Goal: Transaction & Acquisition: Purchase product/service

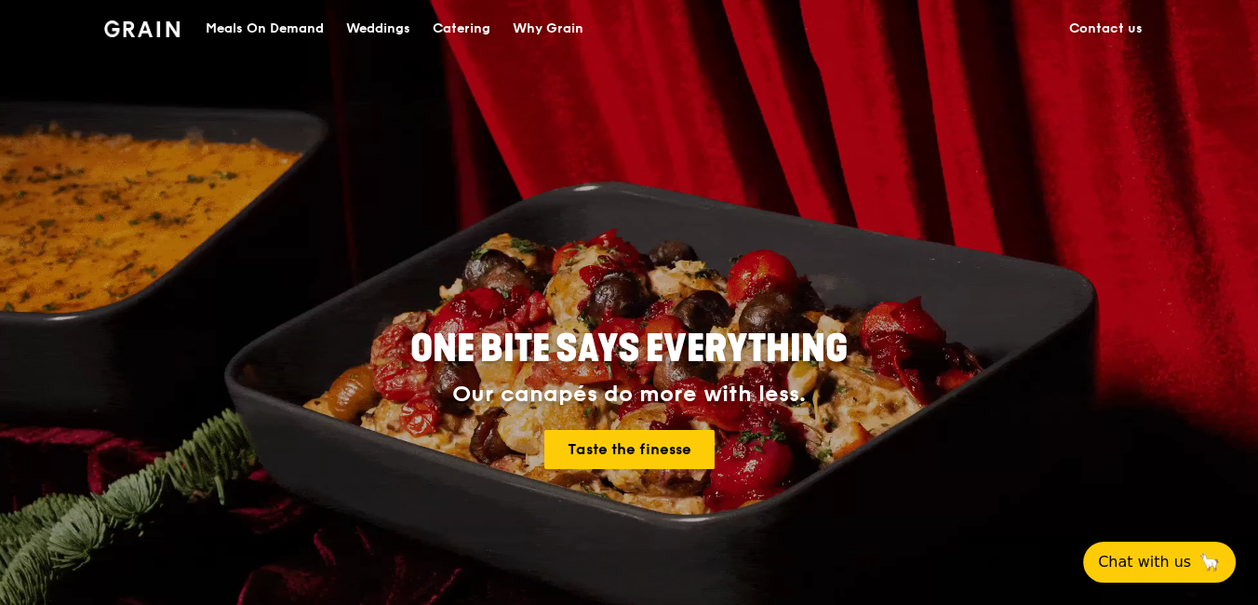
click at [459, 28] on div "Catering" at bounding box center [462, 29] width 58 height 56
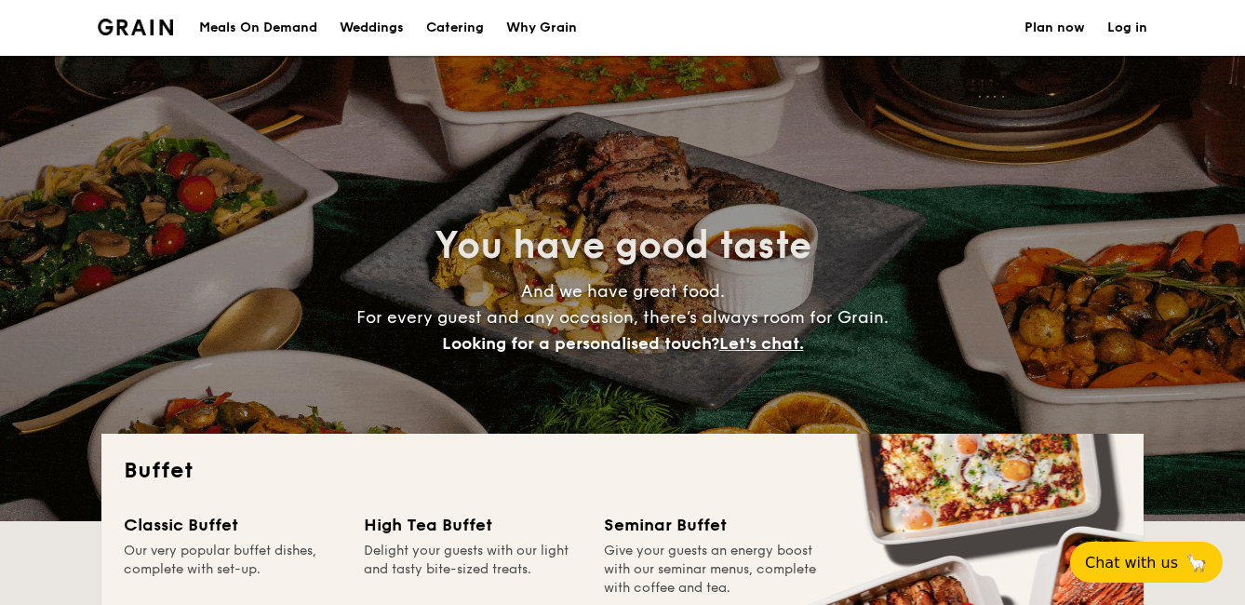
select select
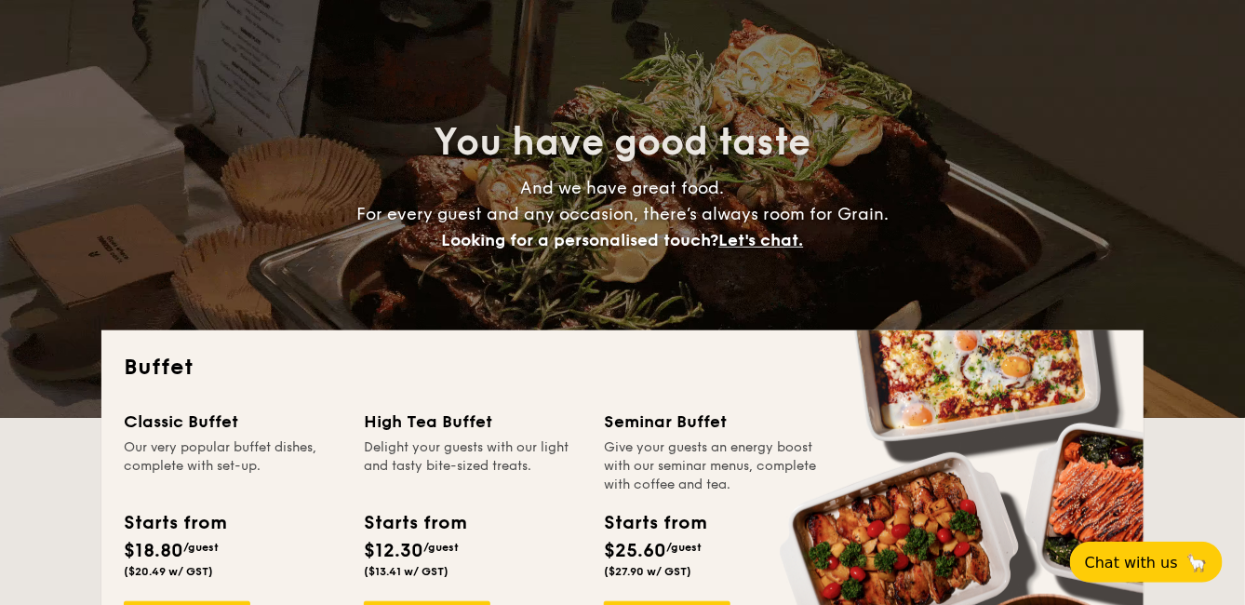
scroll to position [207, 0]
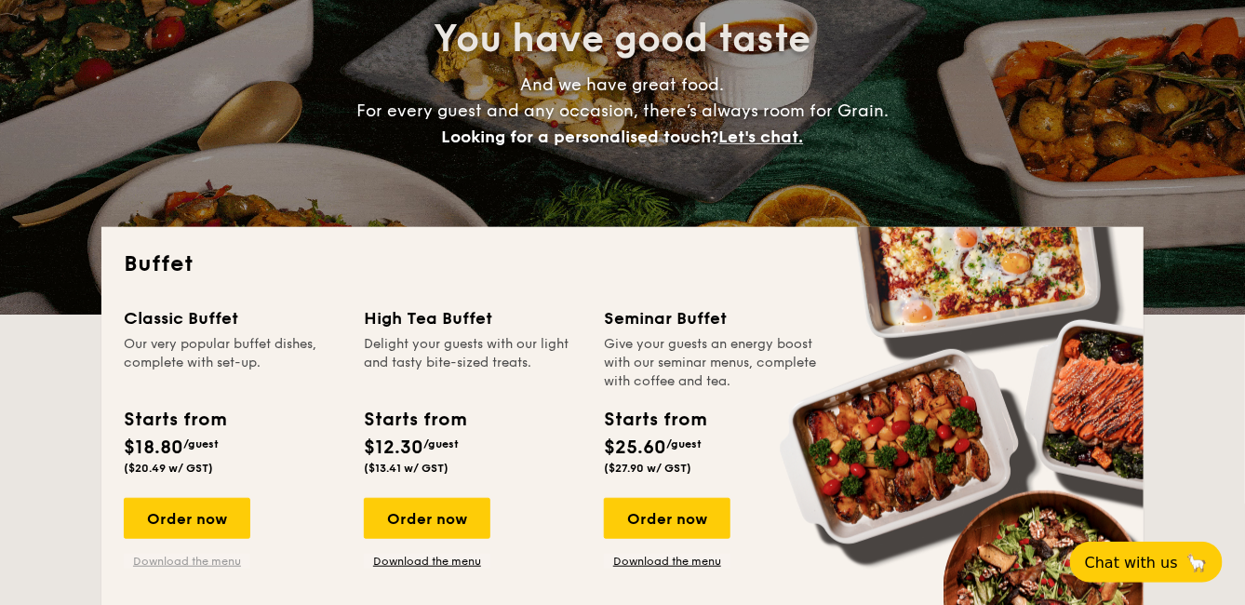
click at [198, 559] on link "Download the menu" at bounding box center [187, 561] width 127 height 15
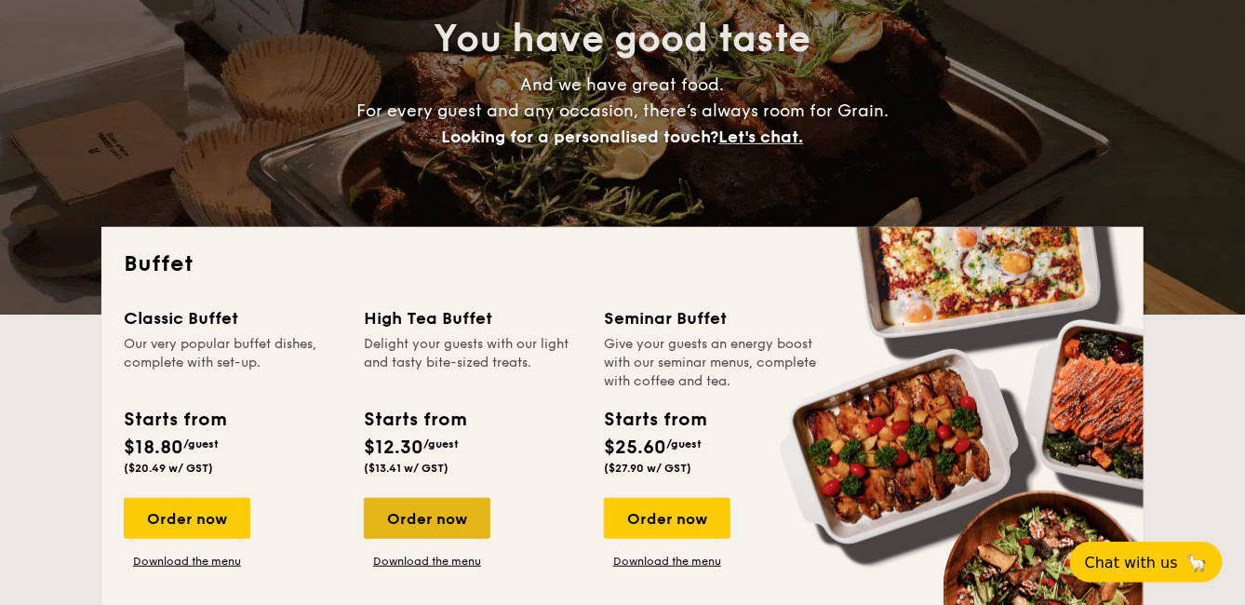
click at [401, 504] on div "Order now" at bounding box center [427, 518] width 127 height 41
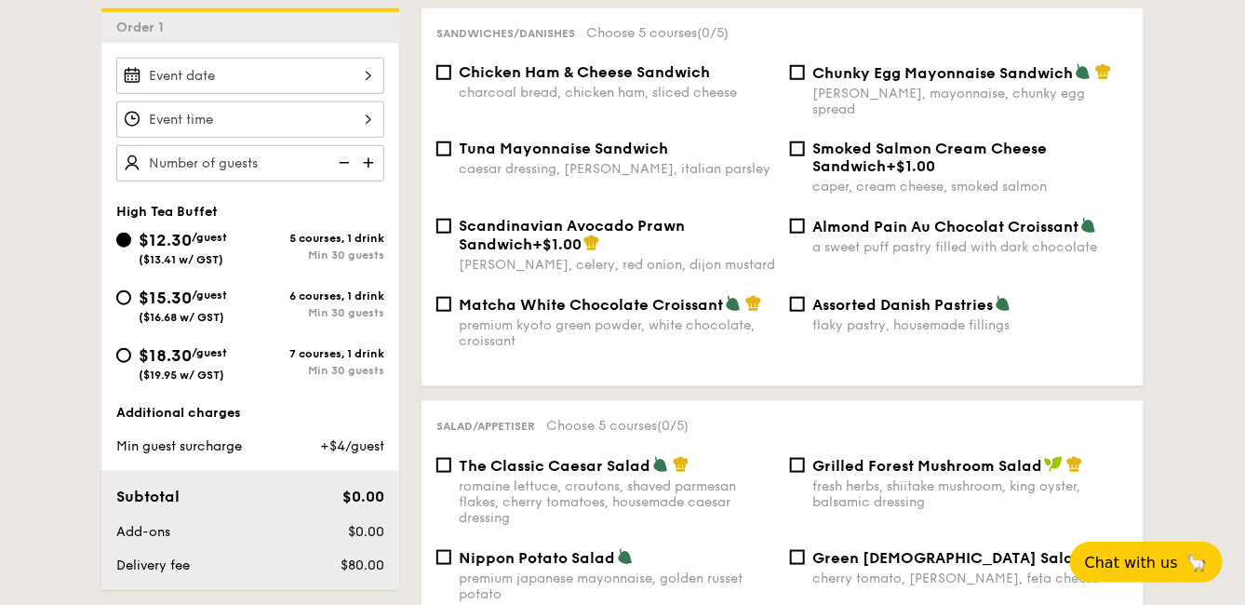
scroll to position [310, 0]
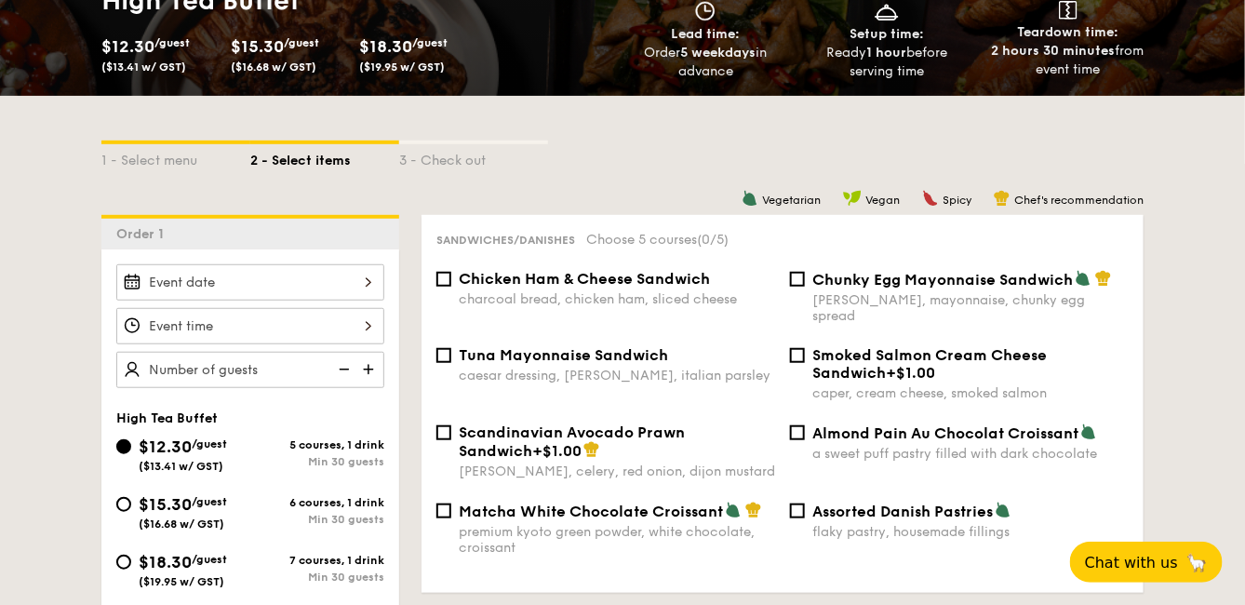
click at [454, 423] on div "Scandinavian Avocado Prawn Sandwich +$1.00 dill, celery, red onion, dijon musta…" at bounding box center [606, 451] width 354 height 56
click at [795, 425] on input "Almond Pain Au Chocolat Croissant a sweet puff pastry filled with dark chocolate" at bounding box center [797, 432] width 15 height 15
checkbox input "true"
click at [798, 348] on input "Smoked Salmon Cream Cheese Sandwich +$1.00 caper, cream cheese, smoked salmon" at bounding box center [797, 355] width 15 height 15
checkbox input "true"
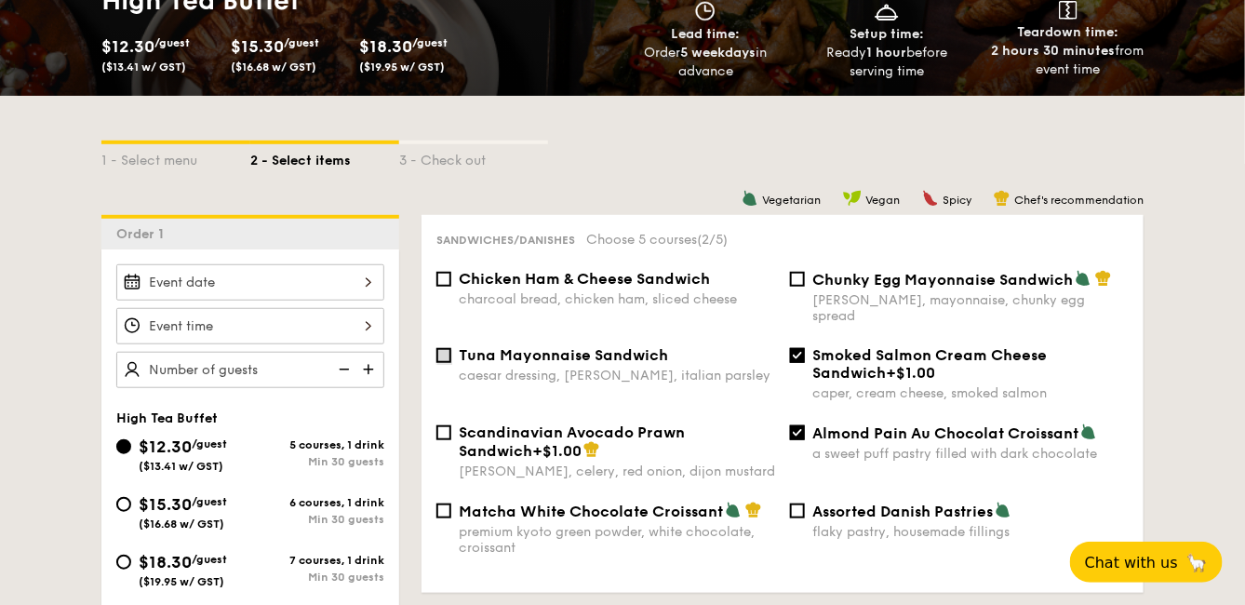
click at [449, 348] on input "Tuna Mayonnaise Sandwich caesar dressing, gherkin, italian parsley" at bounding box center [443, 355] width 15 height 15
checkbox input "true"
click at [436, 268] on div "Sandwiches/Danishes Choose 5 courses (3/5) Chicken Ham & Cheese Sandwich charco…" at bounding box center [783, 404] width 722 height 378
click at [447, 272] on input "Chicken Ham & Cheese Sandwich charcoal bread, chicken ham, sliced cheese" at bounding box center [443, 279] width 15 height 15
checkbox input "true"
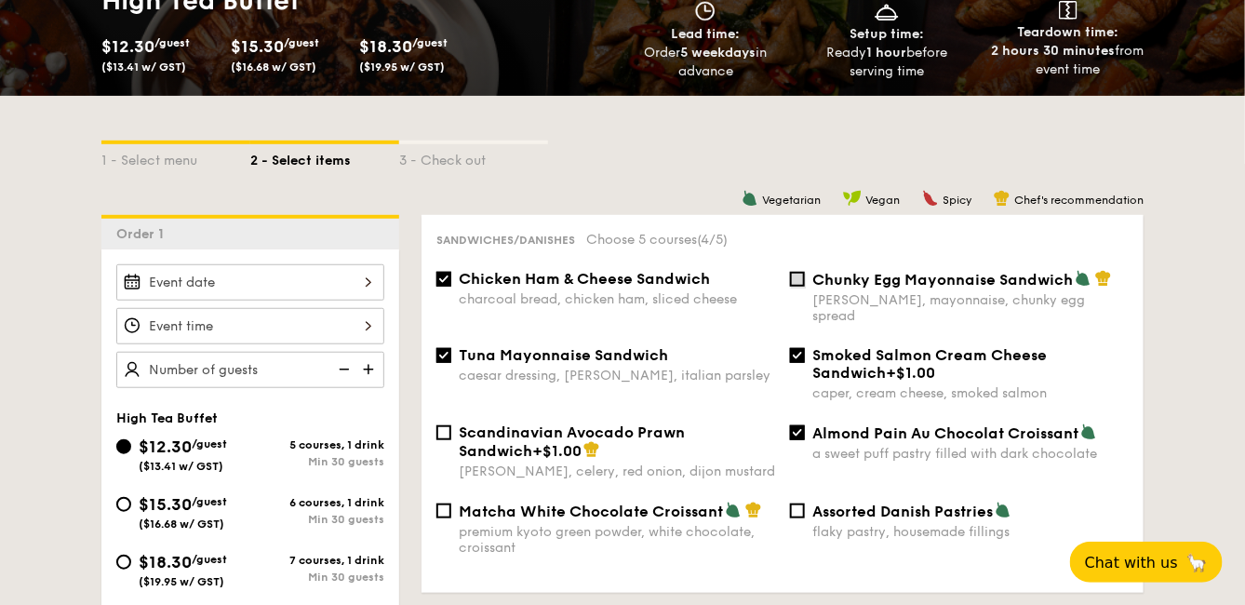
click at [796, 273] on input "Chunky Egg Mayonnaise Sandwich dijon mustard, mayonnaise, chunky egg spread" at bounding box center [797, 279] width 15 height 15
checkbox input "true"
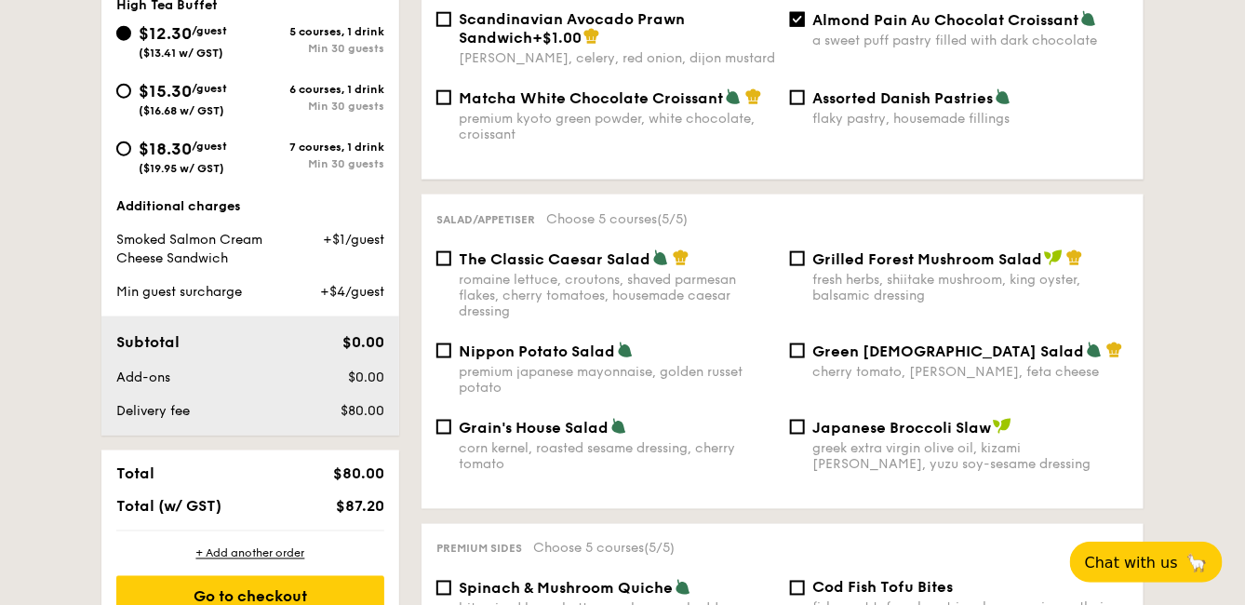
scroll to position [826, 0]
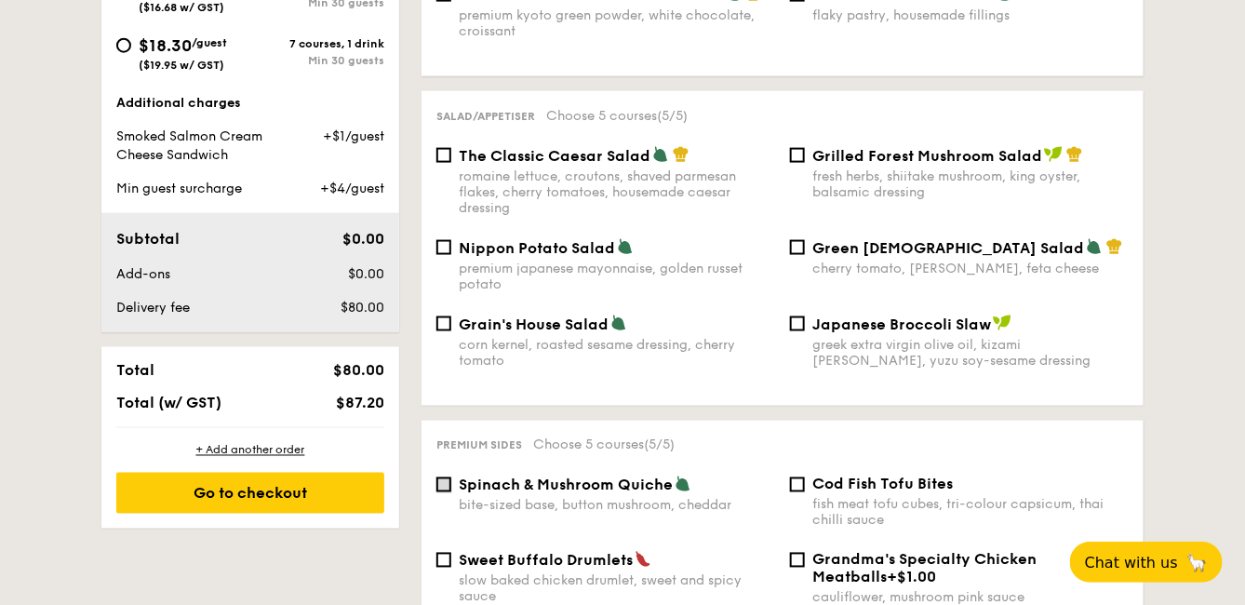
click at [446, 477] on input "Spinach & Mushroom Quiche bite-sized base, button mushroom, cheddar" at bounding box center [443, 484] width 15 height 15
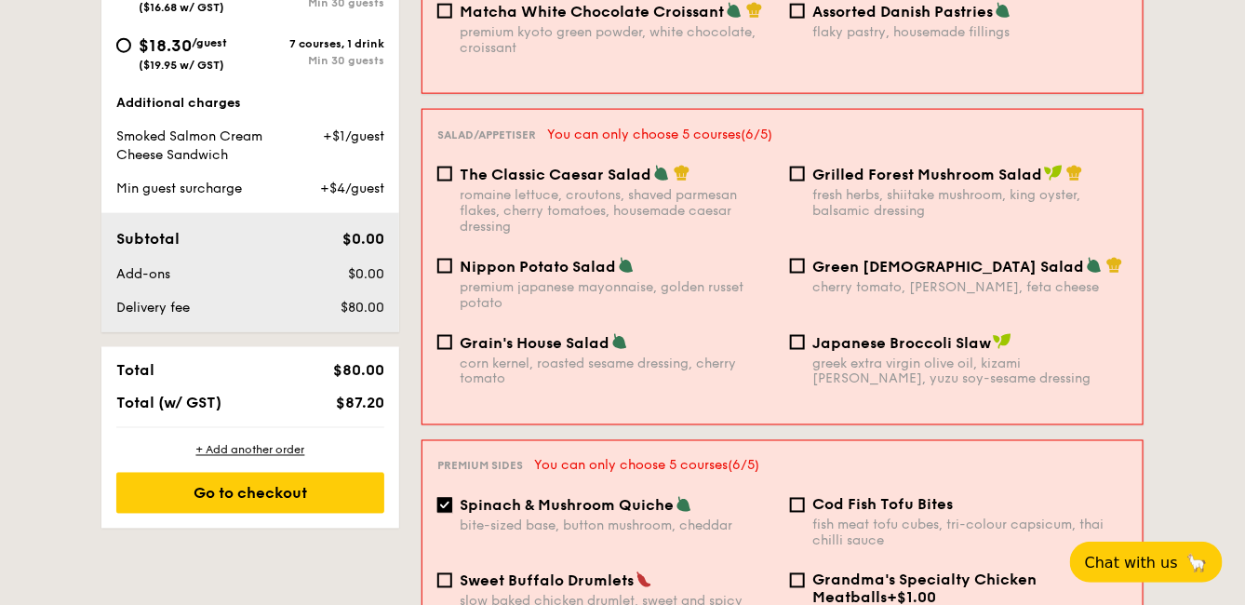
click at [448, 498] on input "Spinach & Mushroom Quiche bite-sized base, button mushroom, cheddar" at bounding box center [444, 505] width 15 height 15
checkbox input "false"
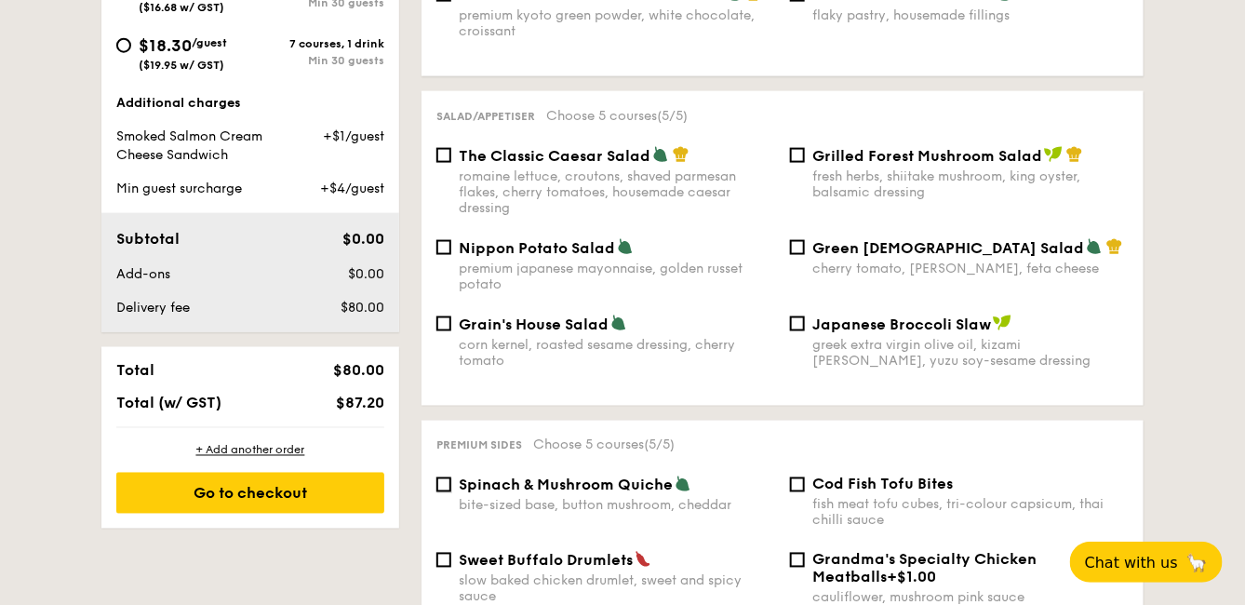
scroll to position [620, 0]
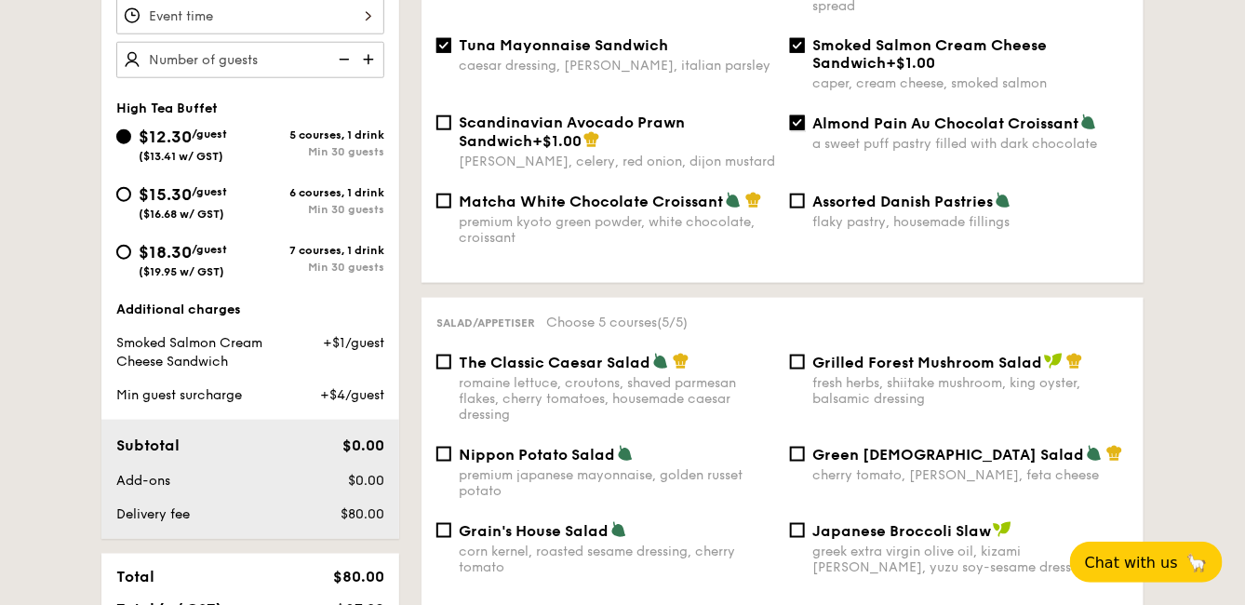
click at [800, 115] on input "Almond Pain Au Chocolat Croissant a sweet puff pastry filled with dark chocolate" at bounding box center [797, 122] width 15 height 15
checkbox input "false"
click at [799, 447] on input "Green Goddess Salad cherry tomato, dill, feta cheese" at bounding box center [797, 454] width 15 height 15
click at [798, 447] on input "Green Goddess Salad cherry tomato, dill, feta cheese" at bounding box center [797, 454] width 15 height 15
checkbox input "false"
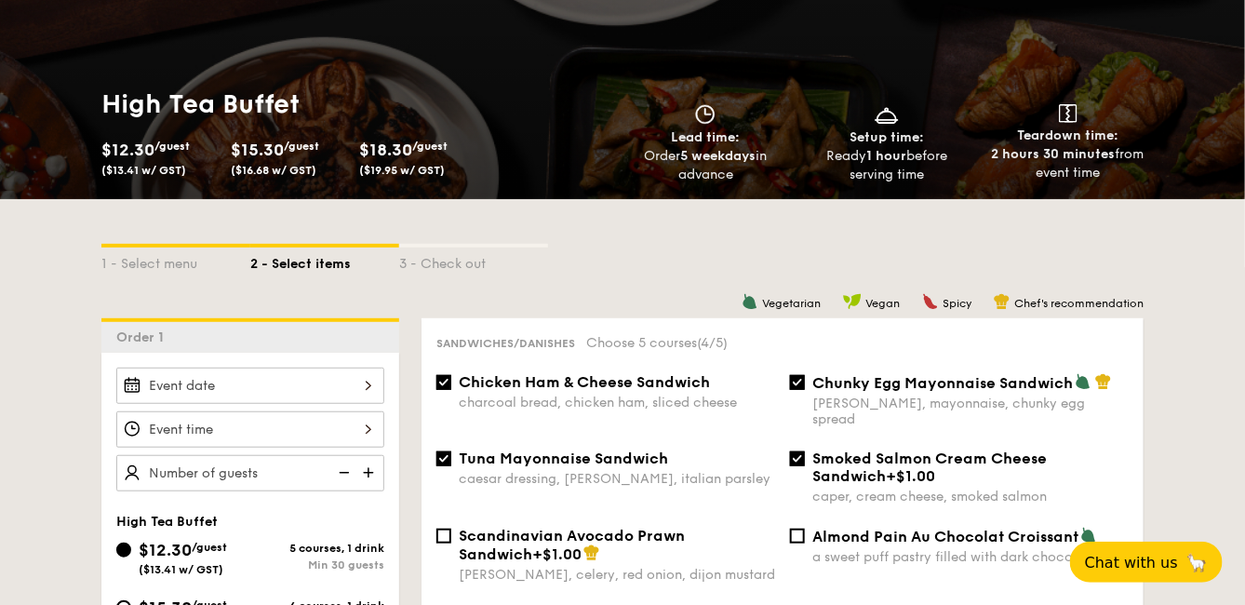
scroll to position [0, 0]
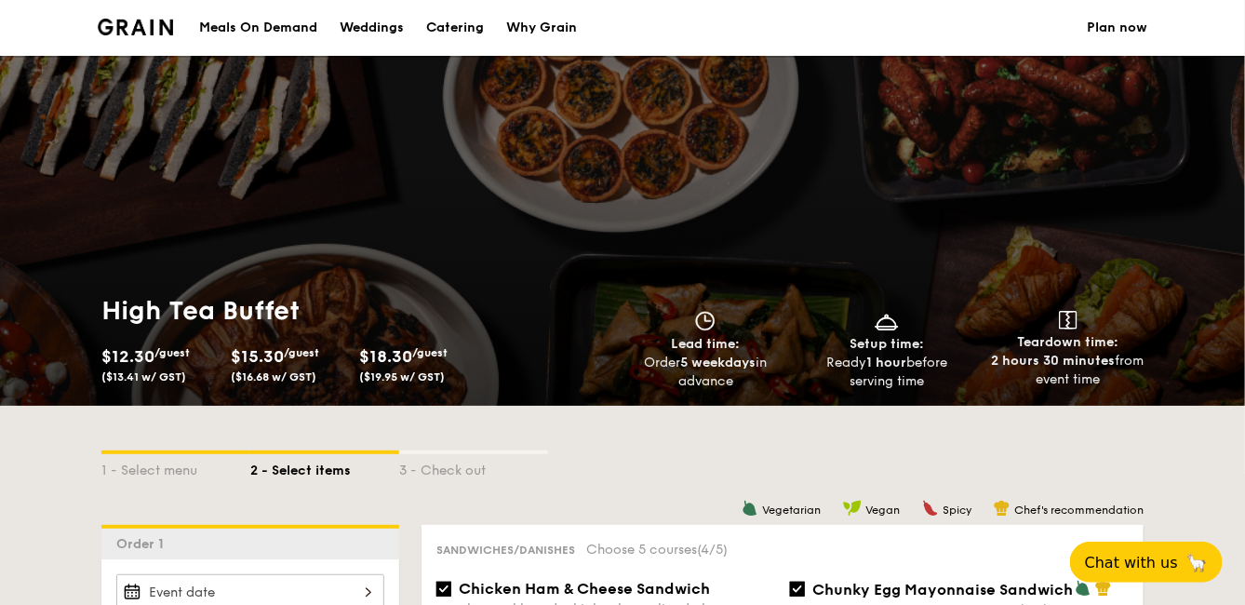
click at [1143, 461] on div "1 - Select menu 2 - Select items 3 - Check out" at bounding box center [622, 465] width 1042 height 30
click at [442, 20] on div "Catering" at bounding box center [455, 28] width 58 height 56
select select
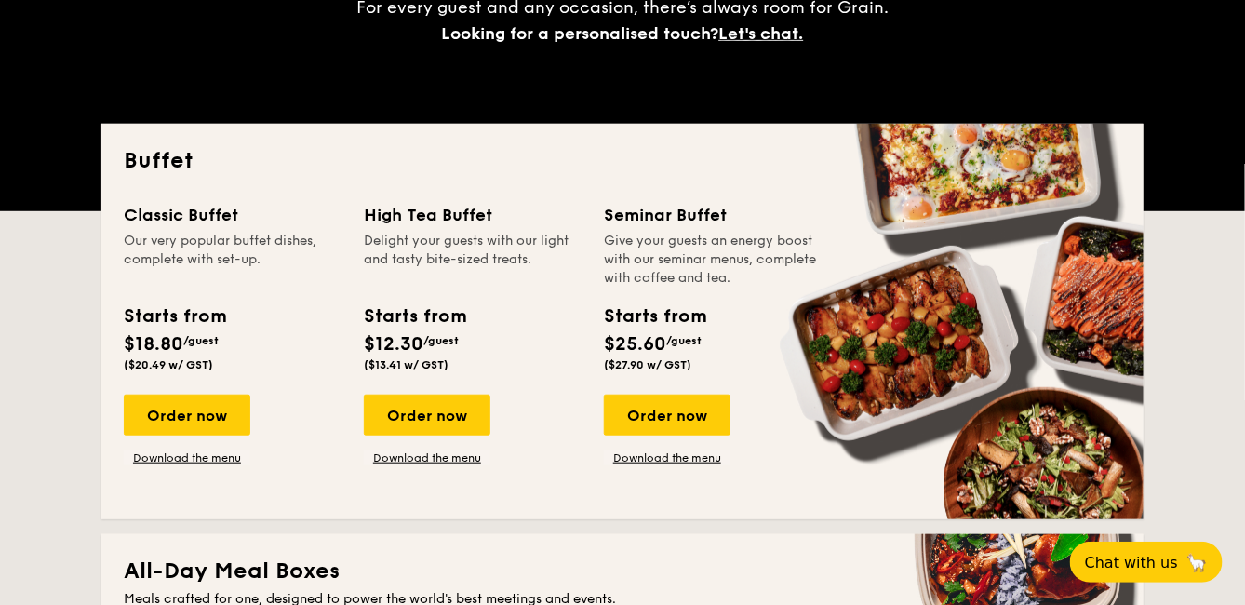
scroll to position [413, 0]
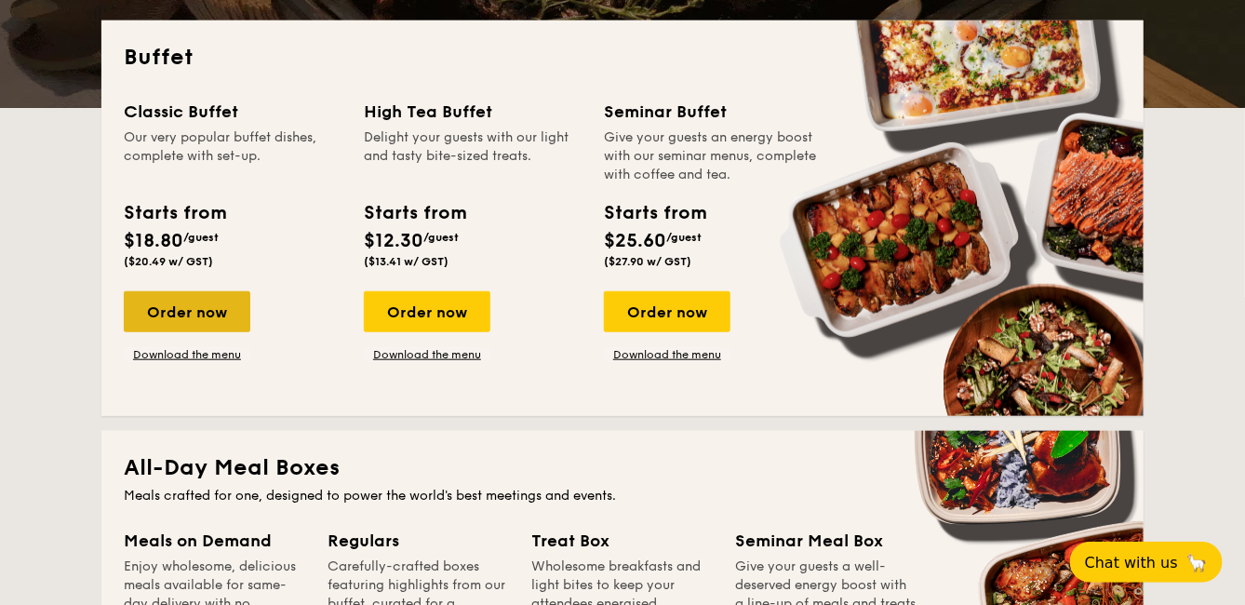
click at [218, 305] on div "Order now" at bounding box center [187, 311] width 127 height 41
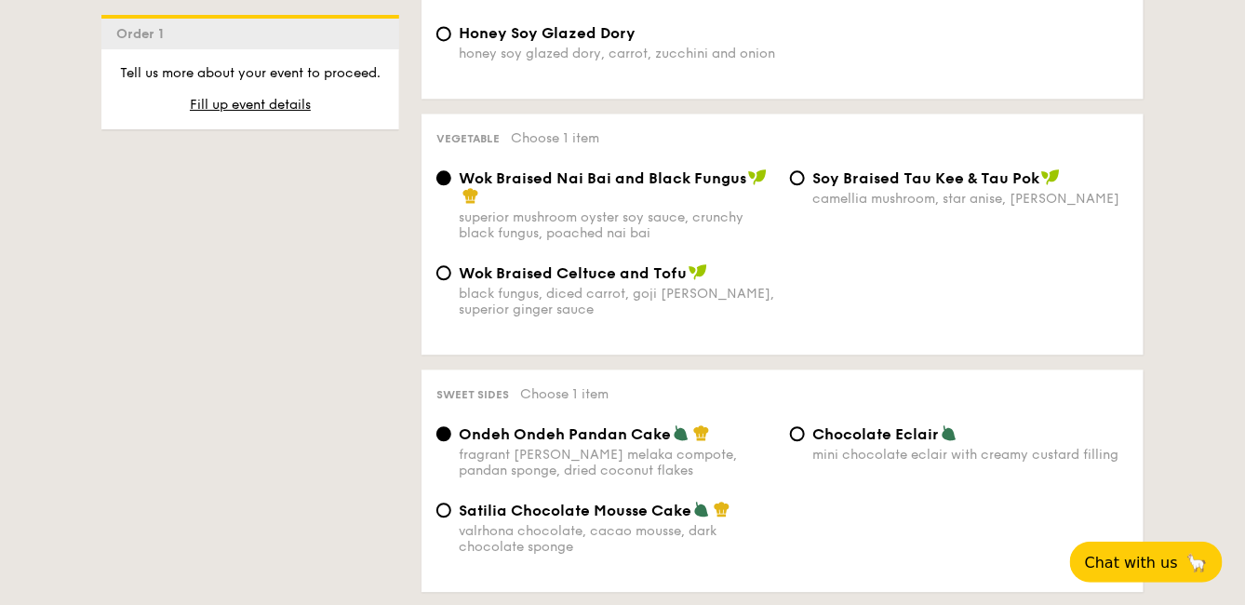
scroll to position [1654, 0]
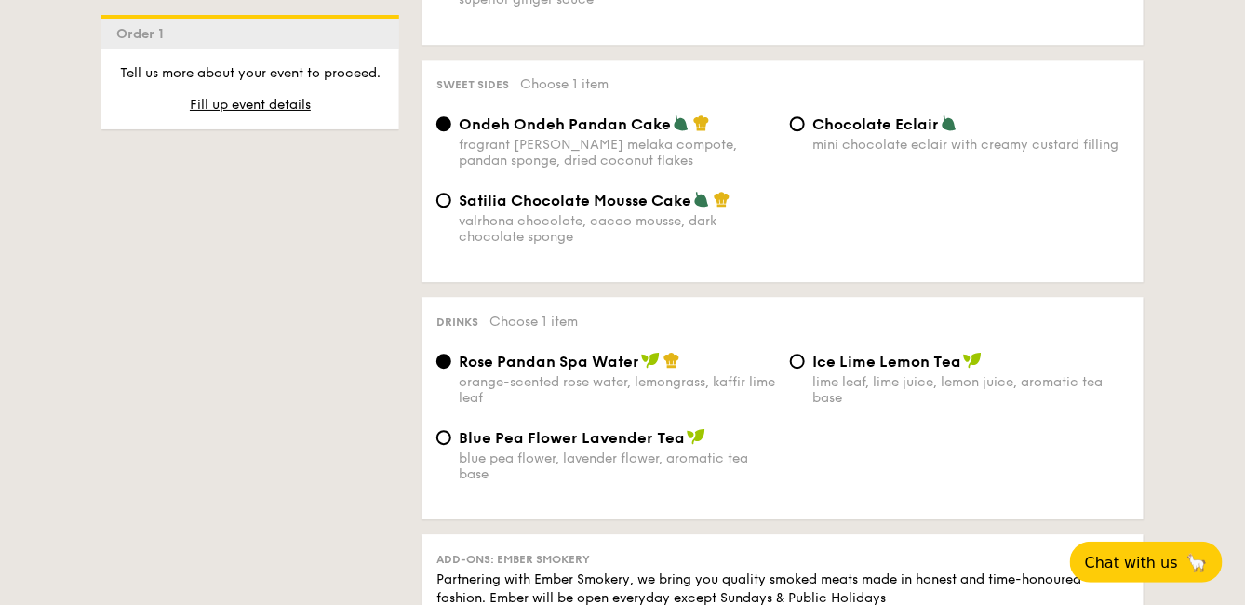
click at [802, 191] on div "Satilia Chocolate Mousse Cake valrhona chocolate, cacao mousse, dark chocolate …" at bounding box center [782, 229] width 707 height 76
click at [660, 374] on div "orange-scented rose water, lemongrass, kaffir lime leaf" at bounding box center [617, 390] width 316 height 32
click at [451, 367] on input "Rose Pandan Spa Water orange-scented rose water, lemongrass, kaffir lime leaf" at bounding box center [443, 361] width 15 height 15
click at [705, 378] on div "orange-scented rose water, lemongrass, kaffir lime leaf" at bounding box center [617, 390] width 316 height 32
click at [451, 369] on input "Rose Pandan Spa Water orange-scented rose water, lemongrass, kaffir lime leaf" at bounding box center [443, 361] width 15 height 15
